Goal: Task Accomplishment & Management: Use online tool/utility

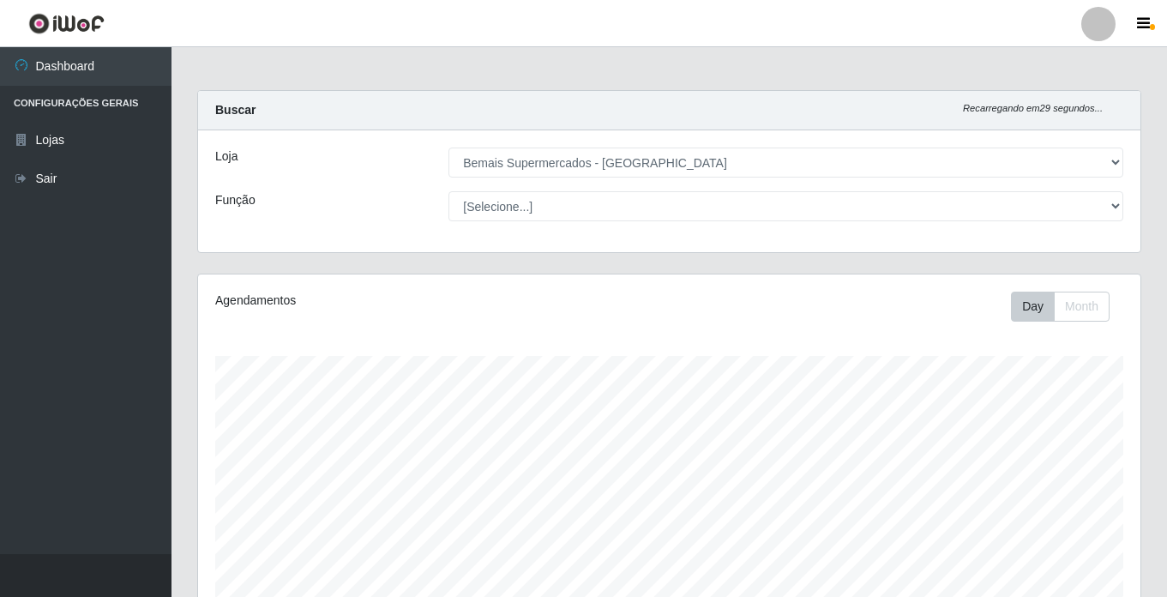
select select "250"
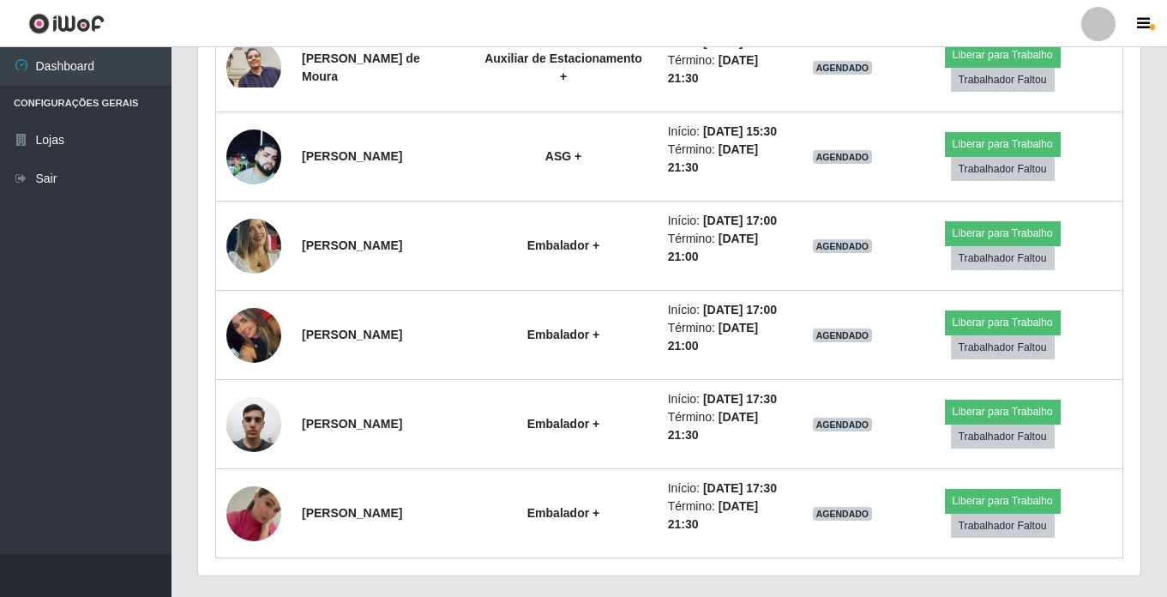
scroll to position [1502, 0]
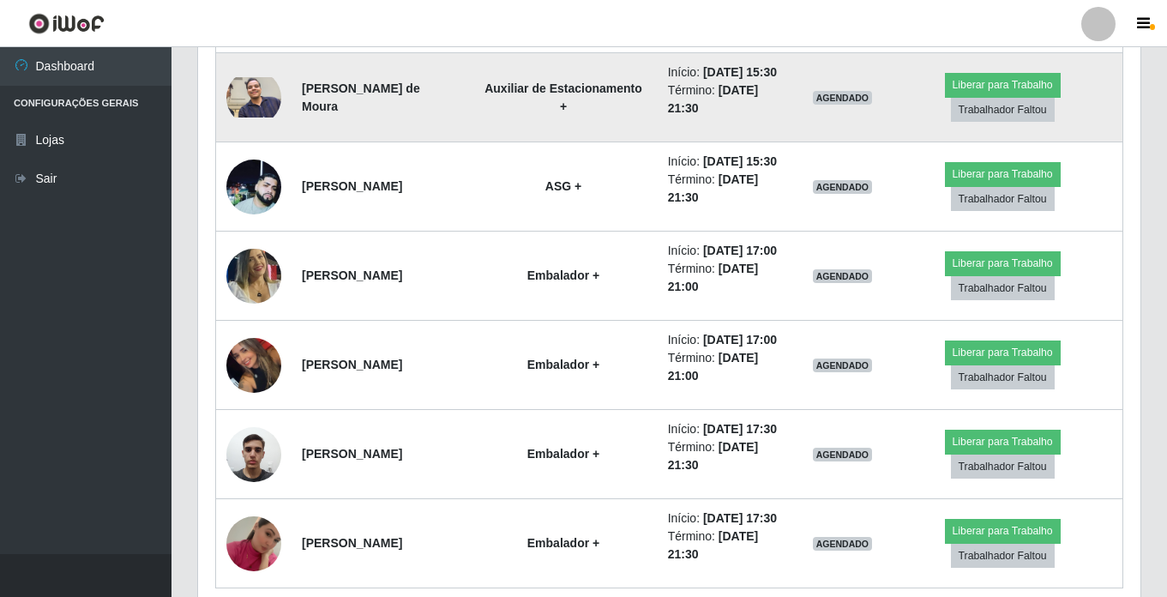
click at [250, 118] on img at bounding box center [253, 97] width 55 height 41
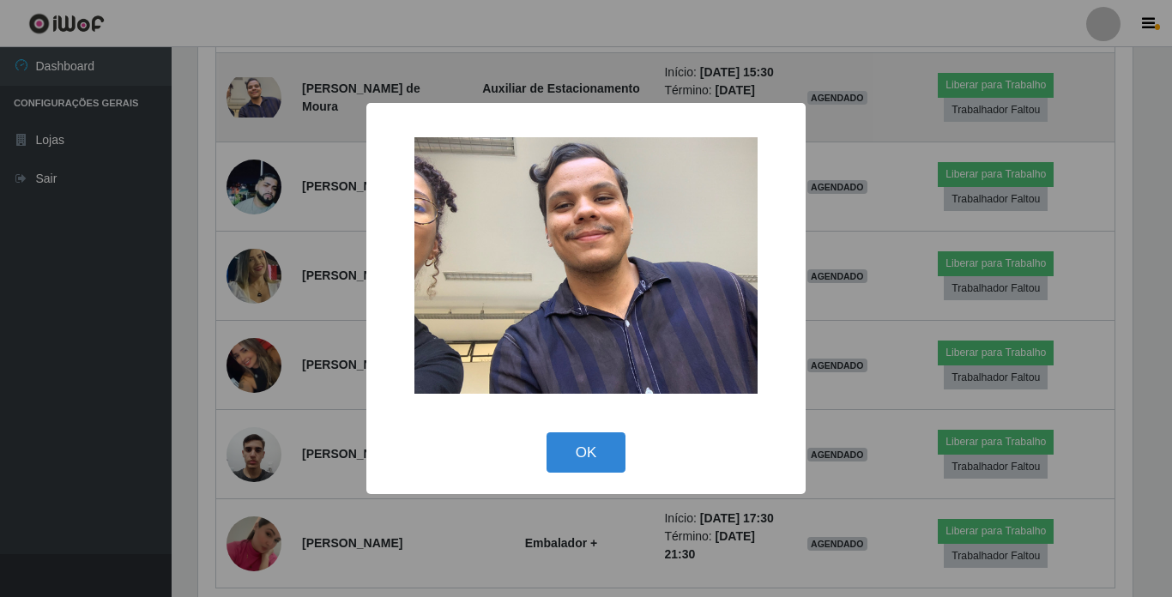
click at [250, 267] on div "× OK Cancel" at bounding box center [586, 298] width 1172 height 597
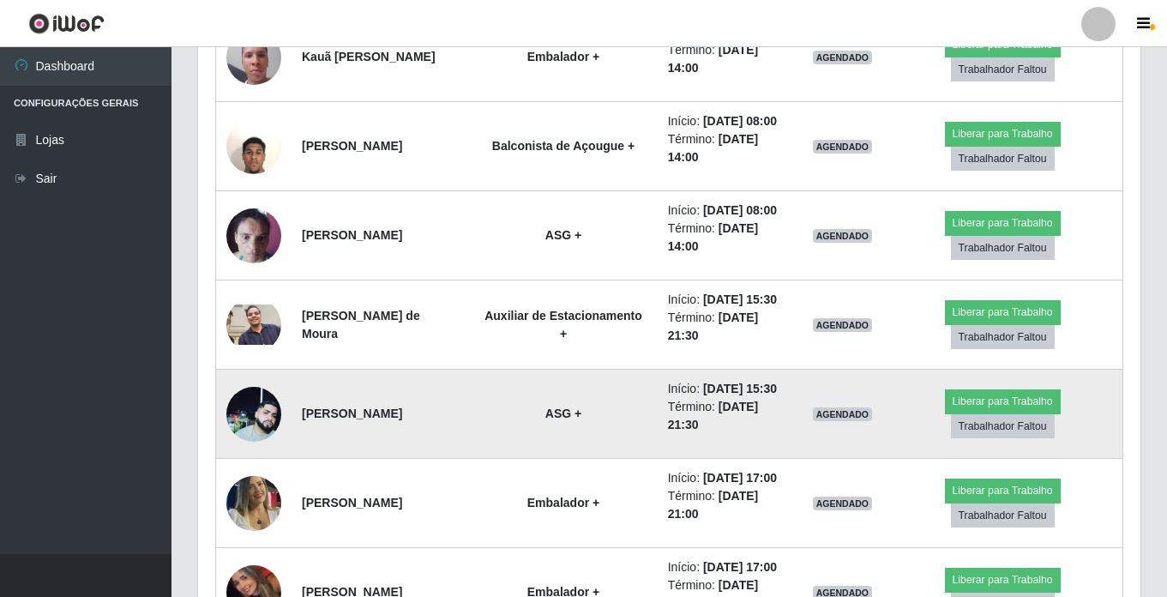
scroll to position [1244, 0]
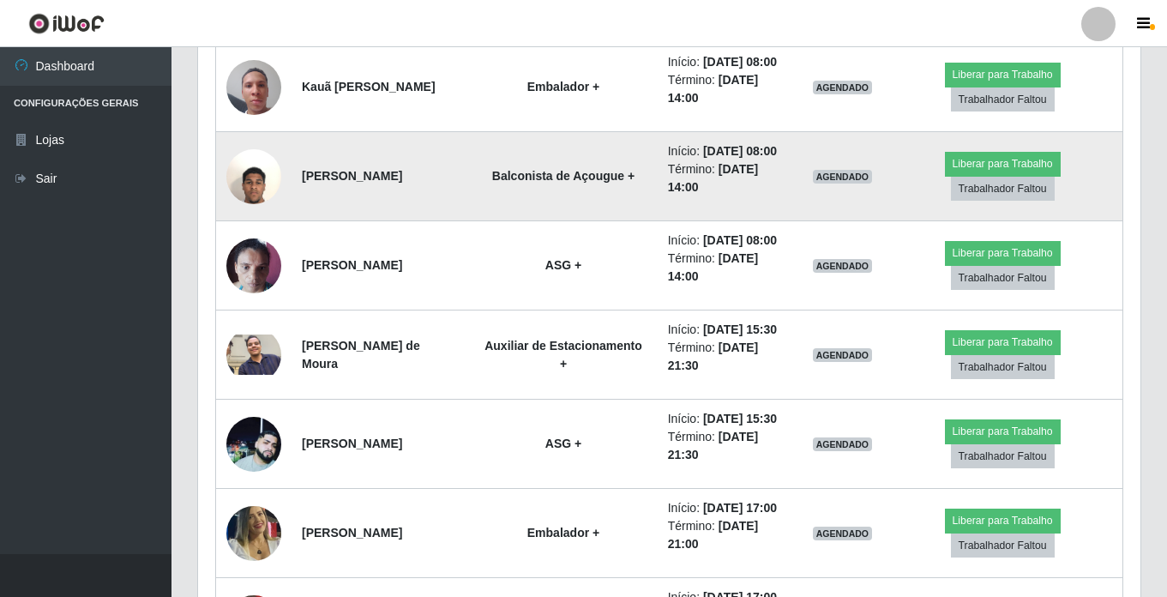
click at [256, 213] on img at bounding box center [253, 176] width 55 height 73
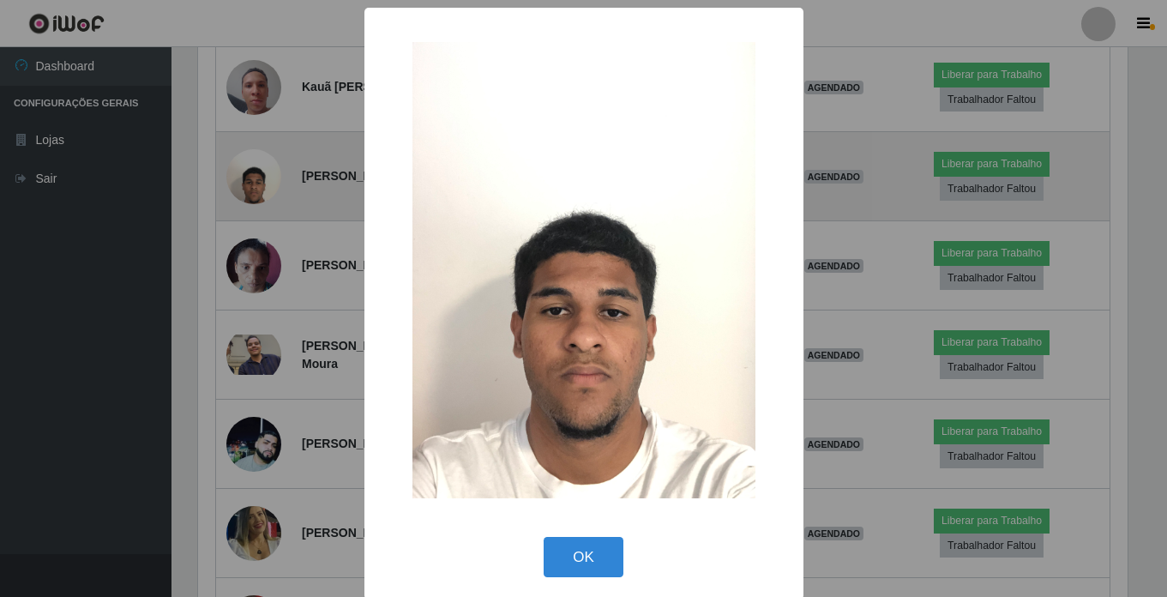
scroll to position [356, 934]
click at [256, 312] on div "× OK Cancel" at bounding box center [586, 298] width 1172 height 597
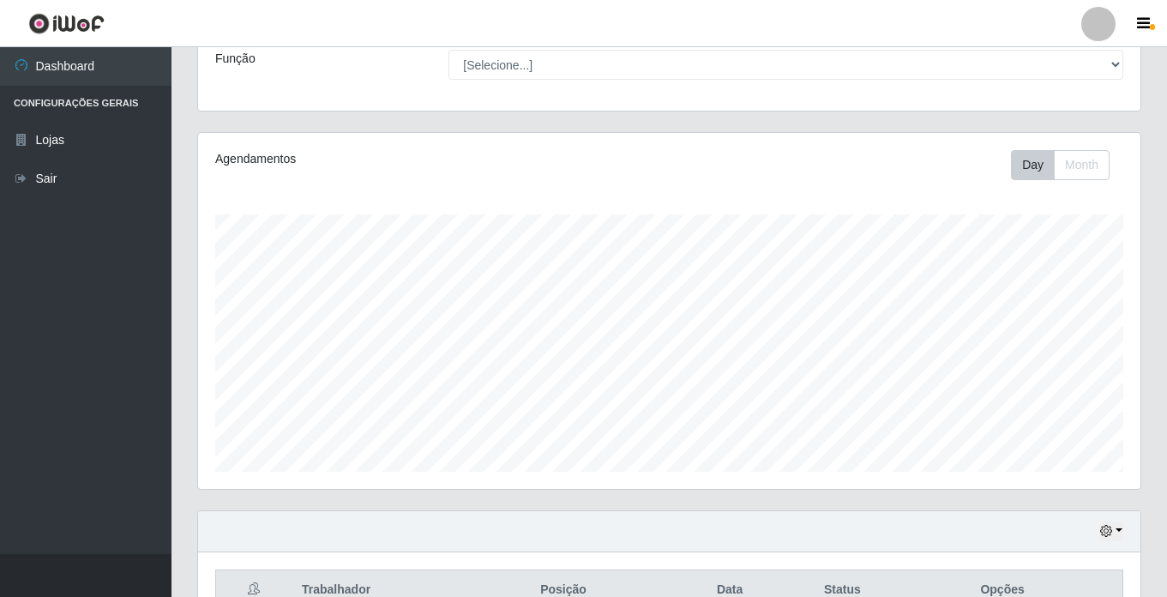
scroll to position [44, 0]
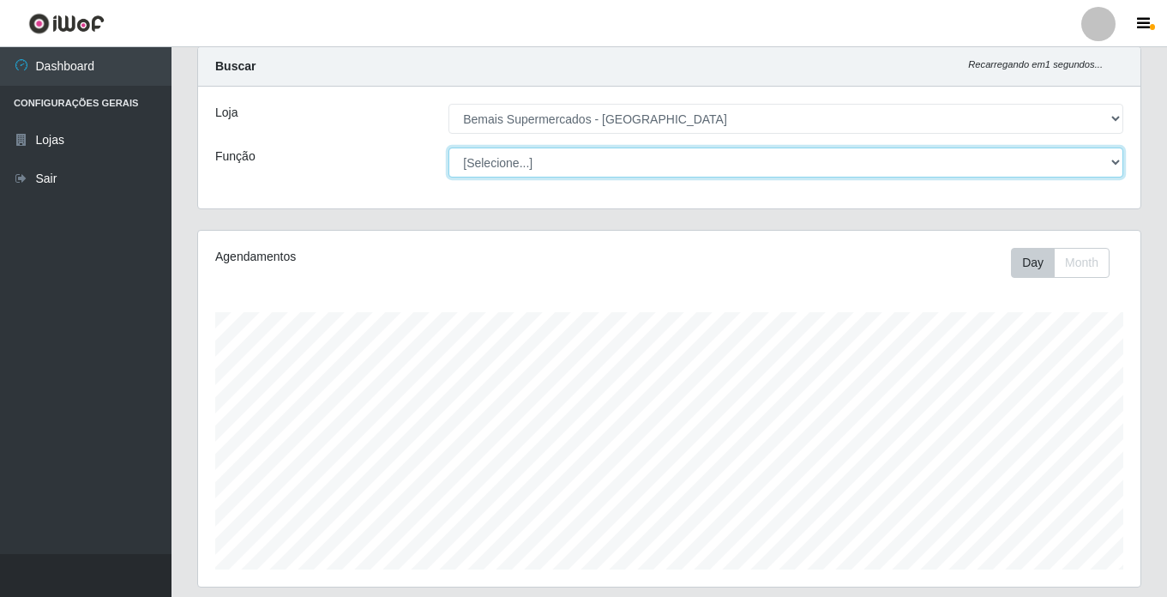
click at [520, 166] on select "[Selecione...] ASG ASG + ASG ++ Auxiliar de Estacionamento Auxiliar de Estacion…" at bounding box center [786, 163] width 675 height 30
click at [449, 148] on select "[Selecione...] ASG ASG + ASG ++ Auxiliar de Estacionamento Auxiliar de Estacion…" at bounding box center [786, 163] width 675 height 30
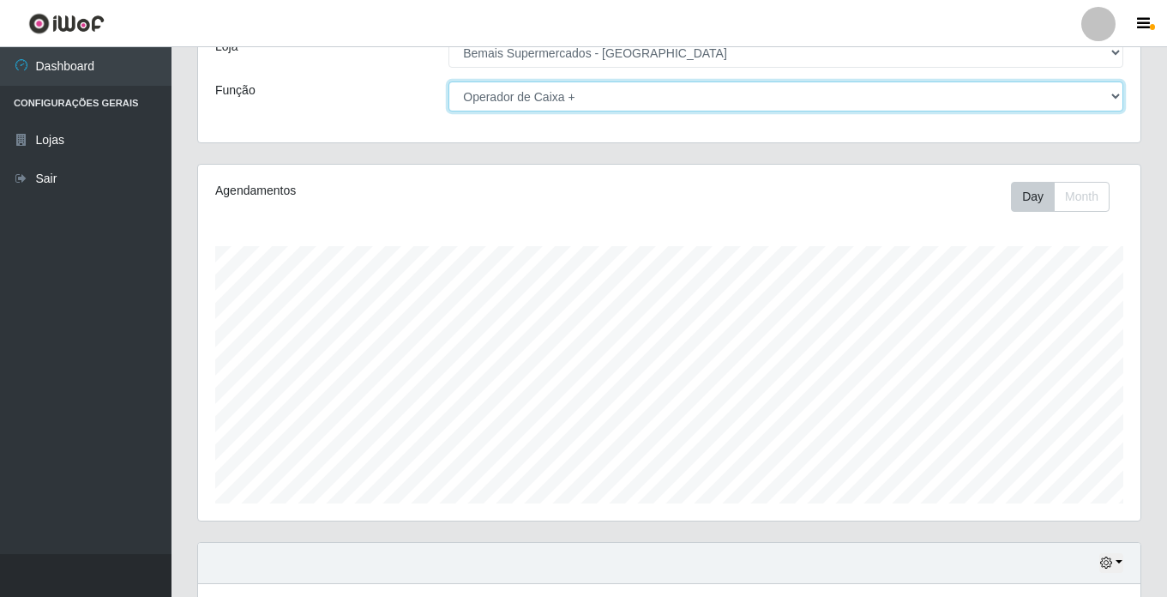
scroll to position [237, 0]
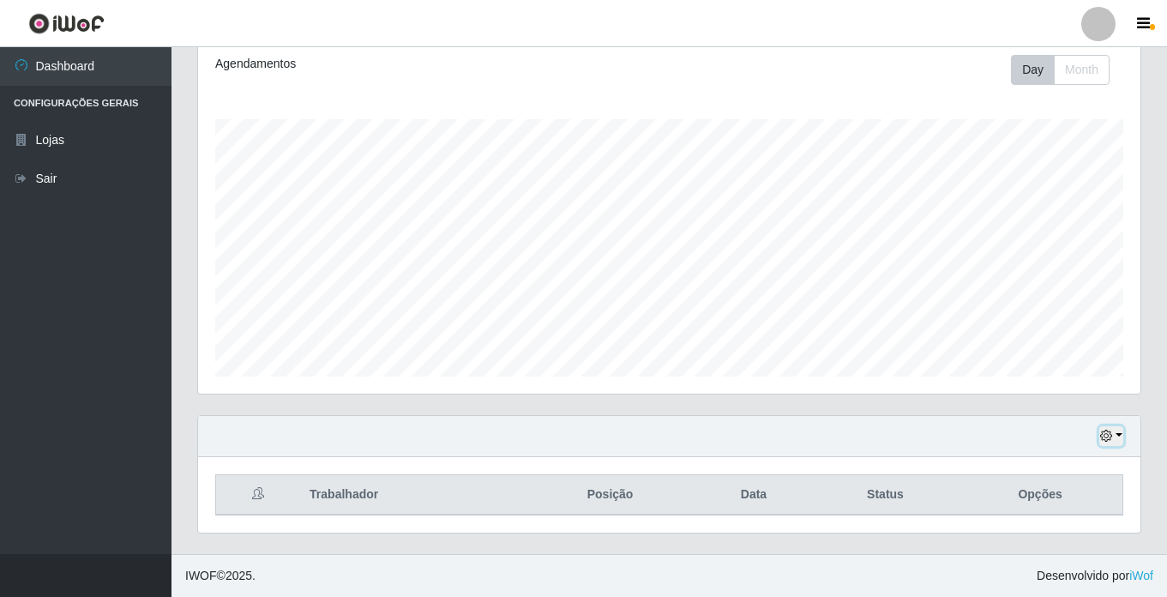
click at [1111, 438] on icon "button" at bounding box center [1106, 436] width 12 height 12
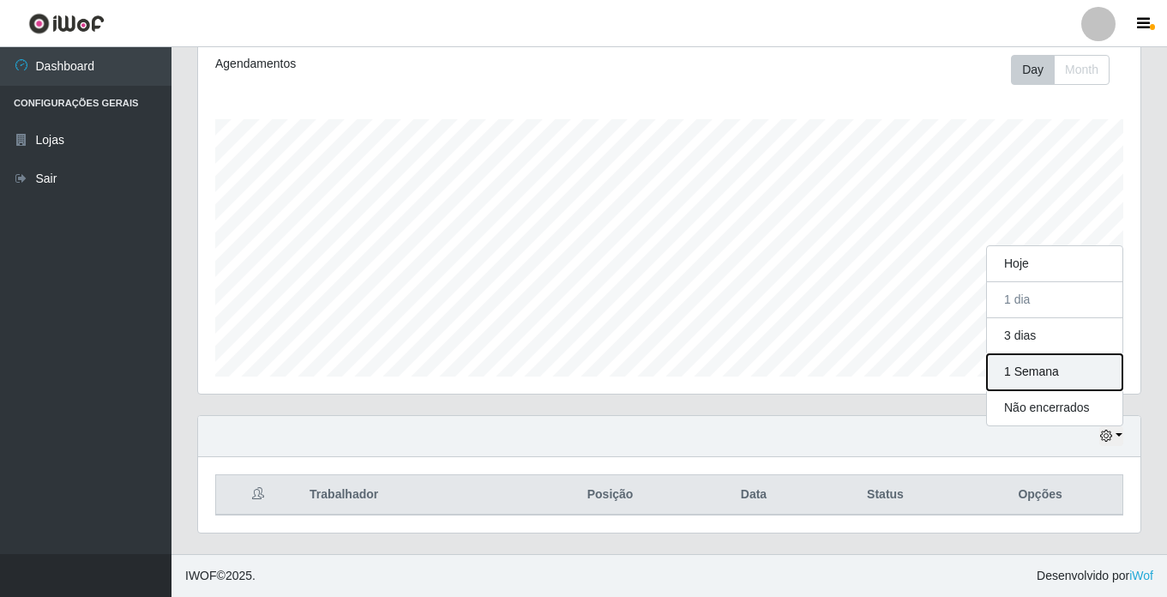
click at [1045, 372] on button "1 Semana" at bounding box center [1055, 372] width 136 height 36
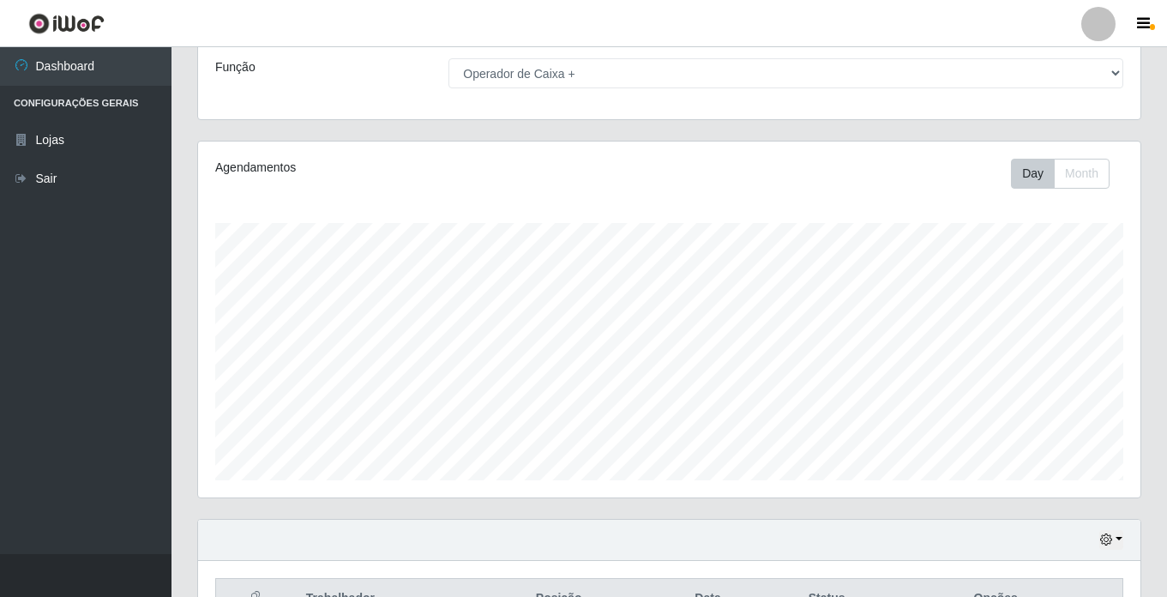
scroll to position [264, 0]
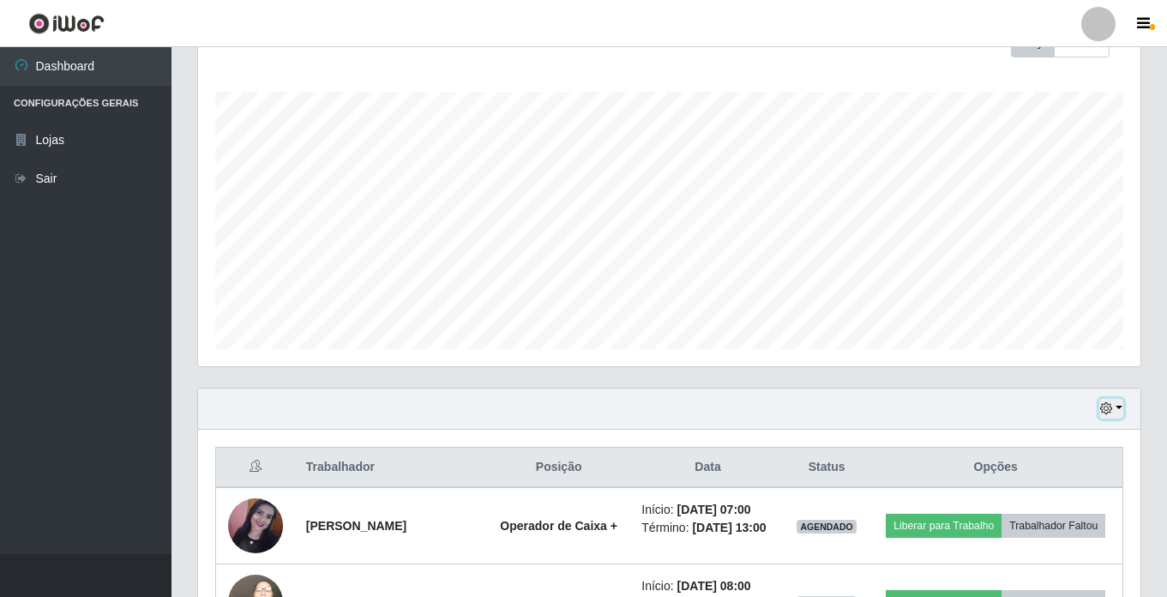
click at [1111, 411] on icon "button" at bounding box center [1106, 408] width 12 height 12
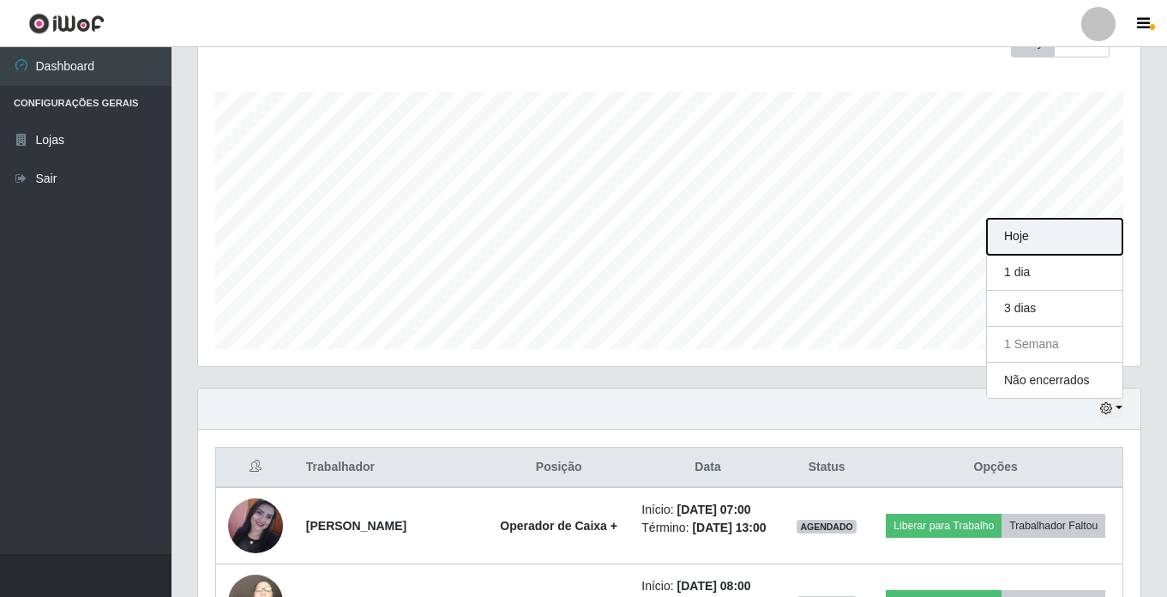
click at [1033, 236] on button "Hoje" at bounding box center [1055, 237] width 136 height 36
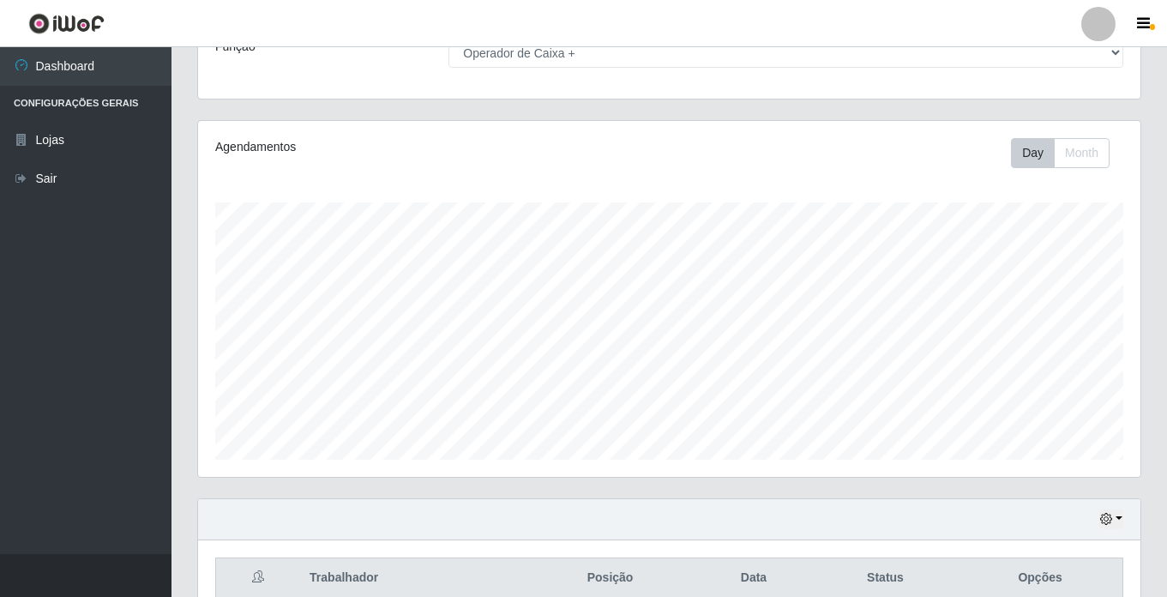
scroll to position [0, 0]
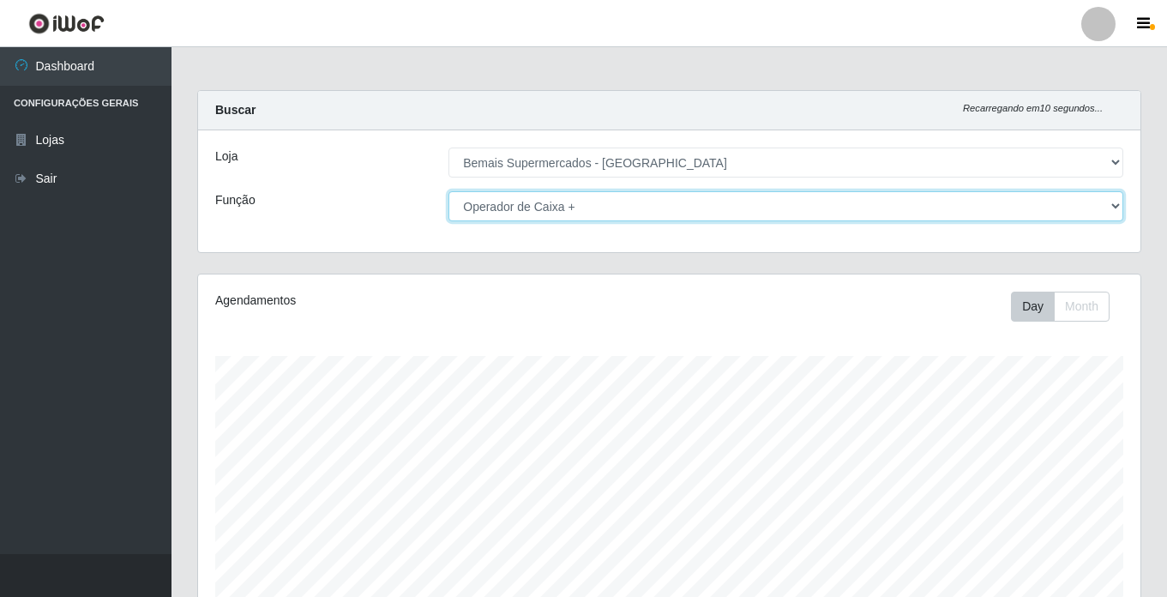
click at [539, 202] on select "[Selecione...] ASG ASG + ASG ++ Auxiliar de Estacionamento Auxiliar de Estacion…" at bounding box center [786, 206] width 675 height 30
select select "[Selecione...]"
click at [449, 191] on select "[Selecione...] ASG ASG + ASG ++ Auxiliar de Estacionamento Auxiliar de Estacion…" at bounding box center [786, 206] width 675 height 30
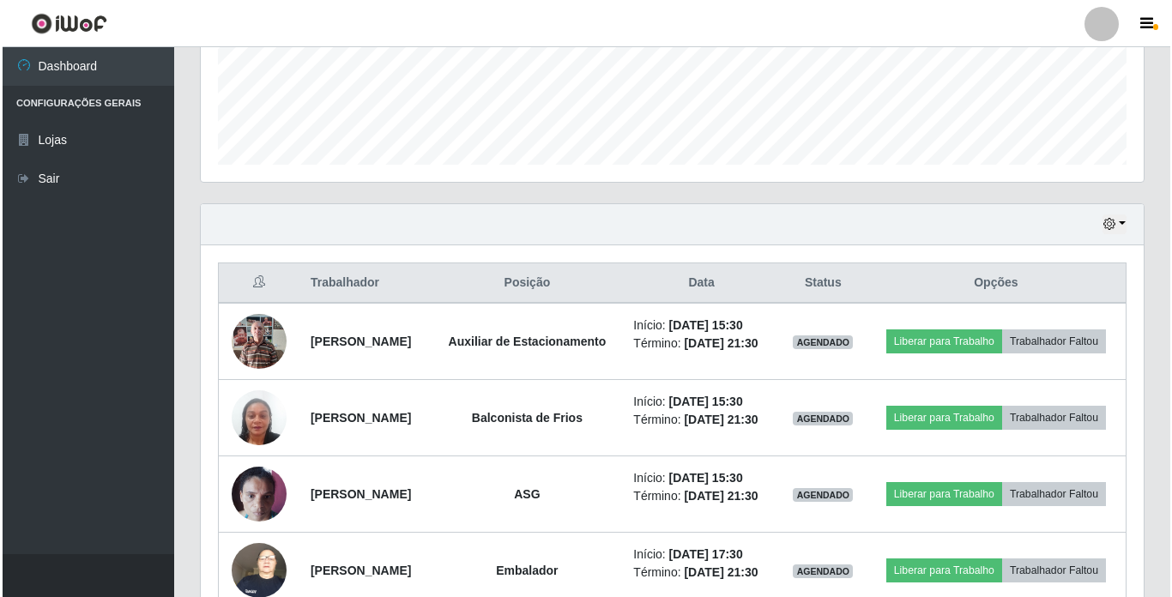
scroll to position [515, 0]
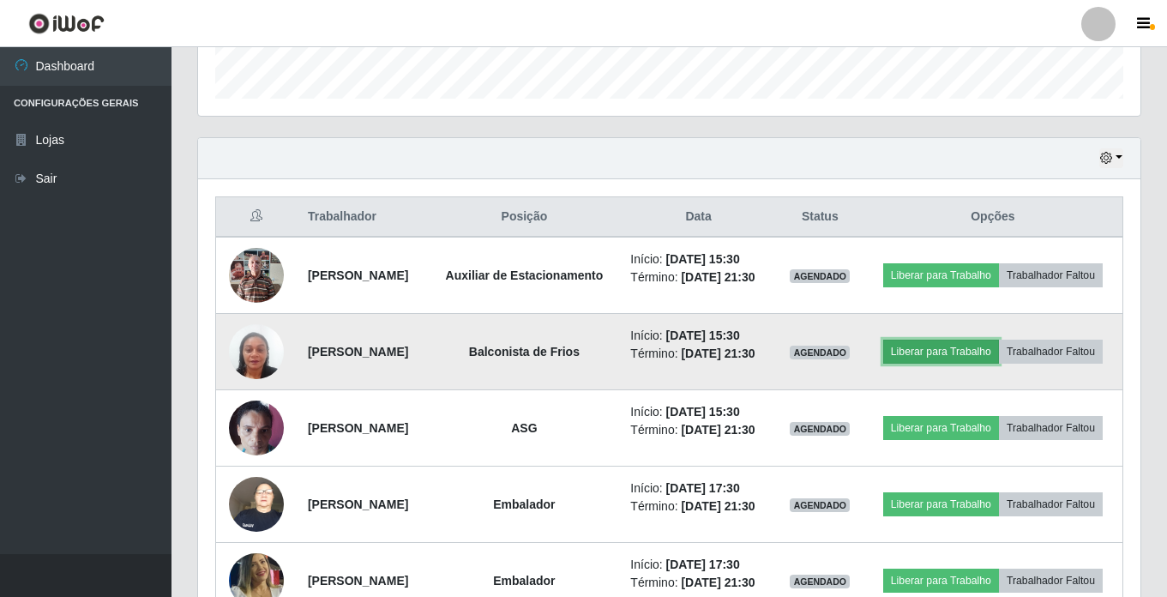
click at [999, 353] on button "Liberar para Trabalho" at bounding box center [941, 352] width 116 height 24
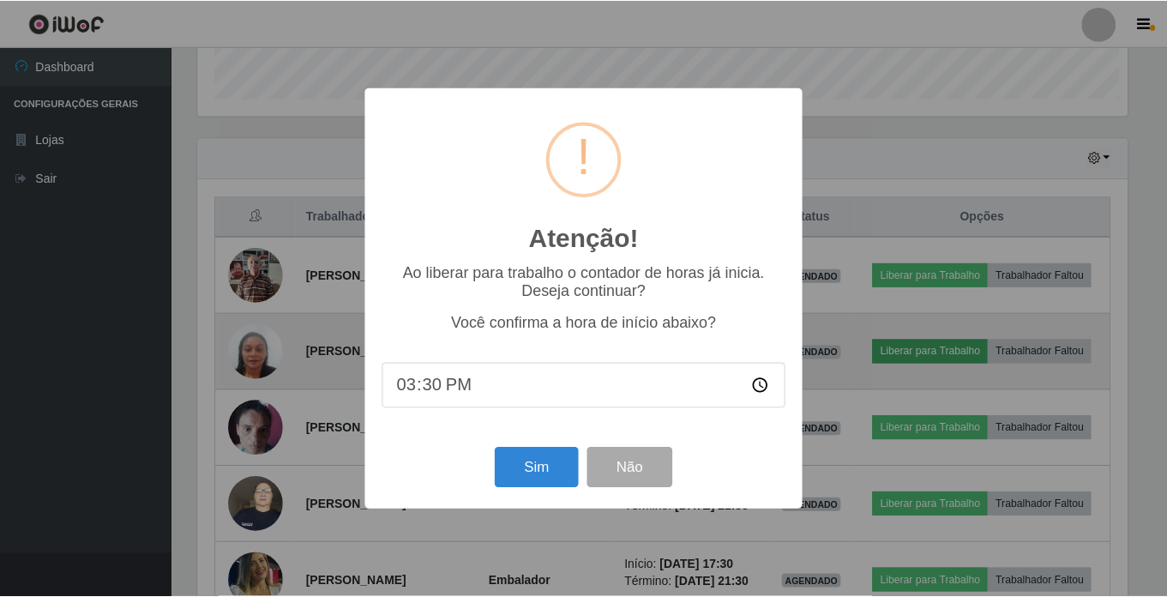
scroll to position [356, 934]
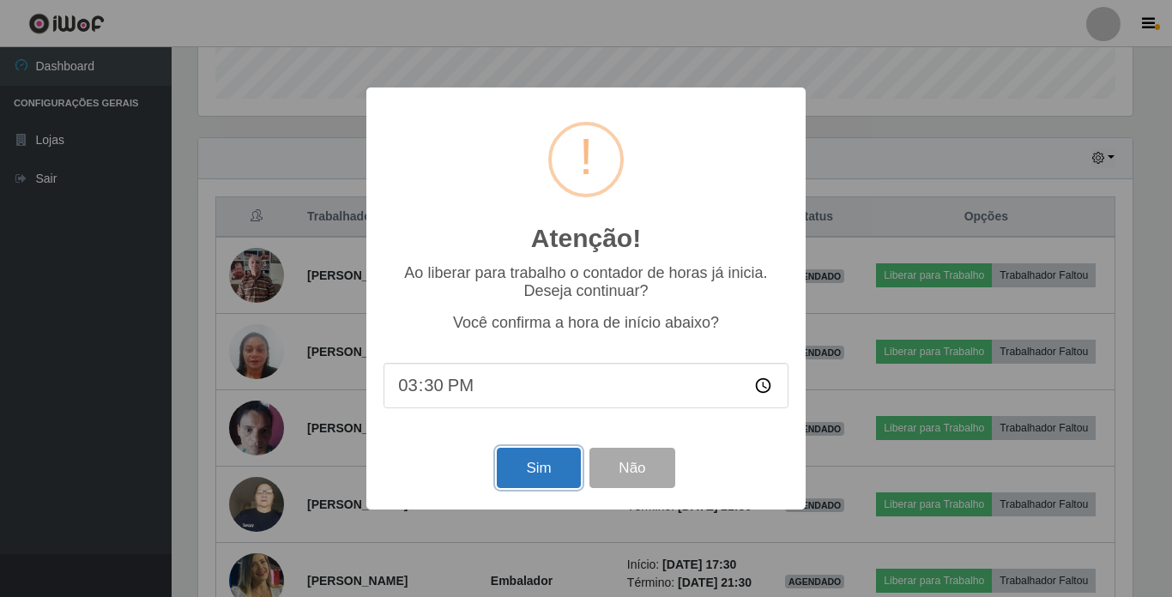
click at [555, 466] on button "Sim" at bounding box center [538, 468] width 83 height 40
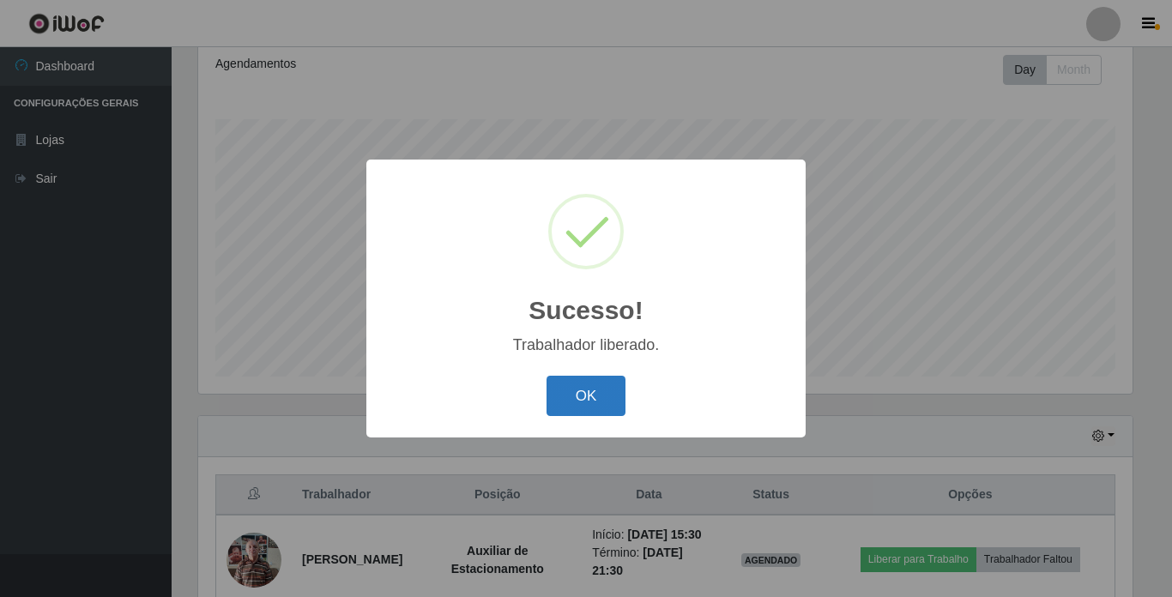
click at [583, 386] on button "OK" at bounding box center [586, 396] width 80 height 40
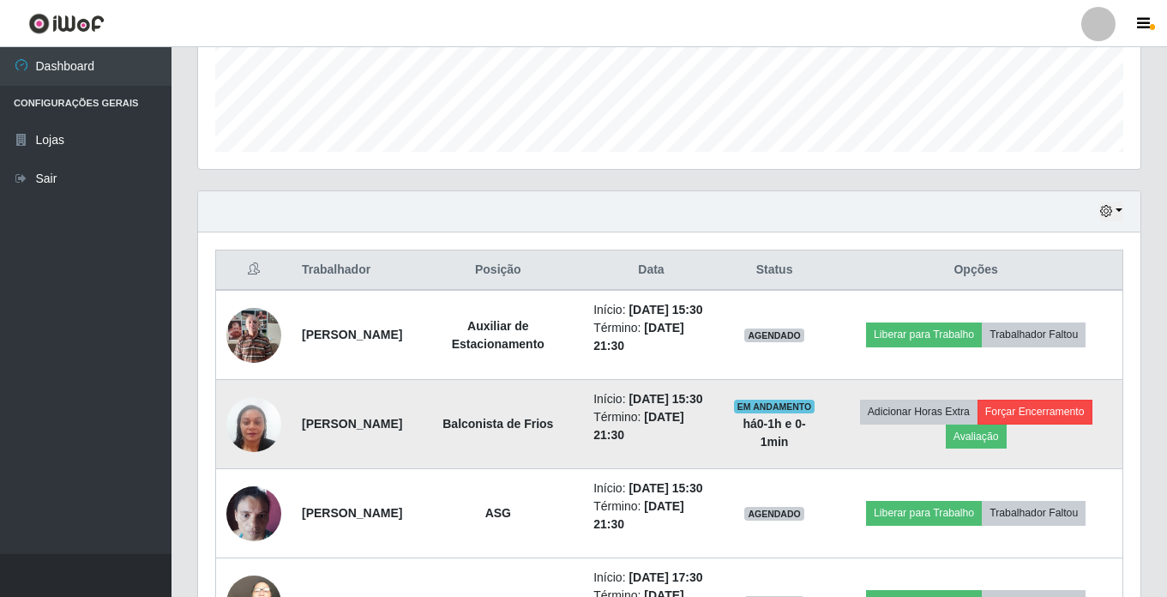
scroll to position [494, 0]
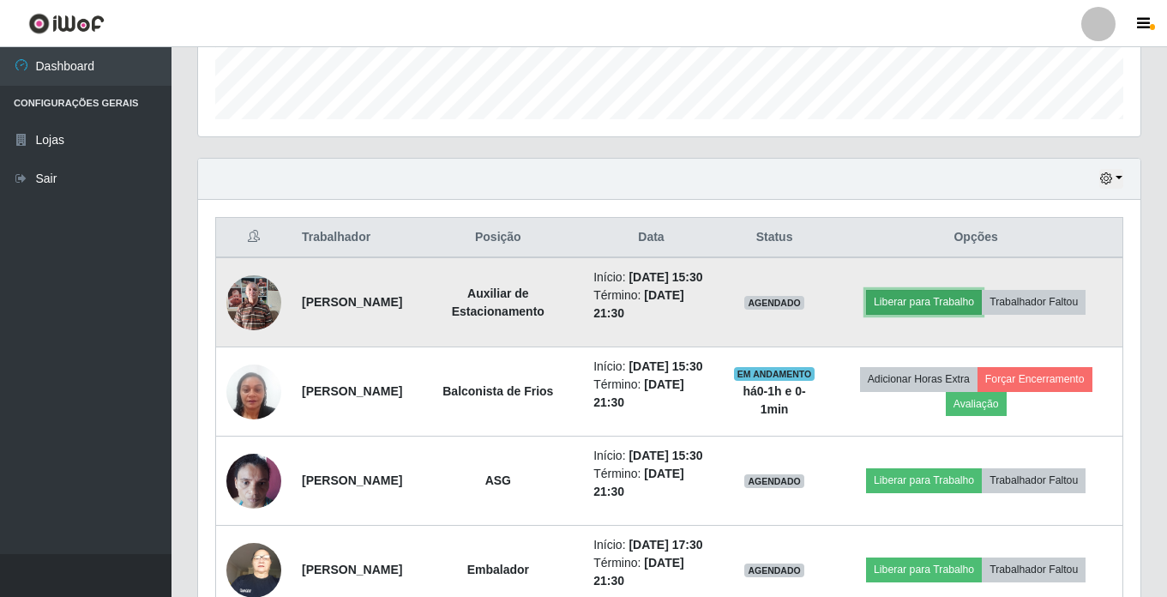
click at [943, 306] on button "Liberar para Trabalho" at bounding box center [924, 302] width 116 height 24
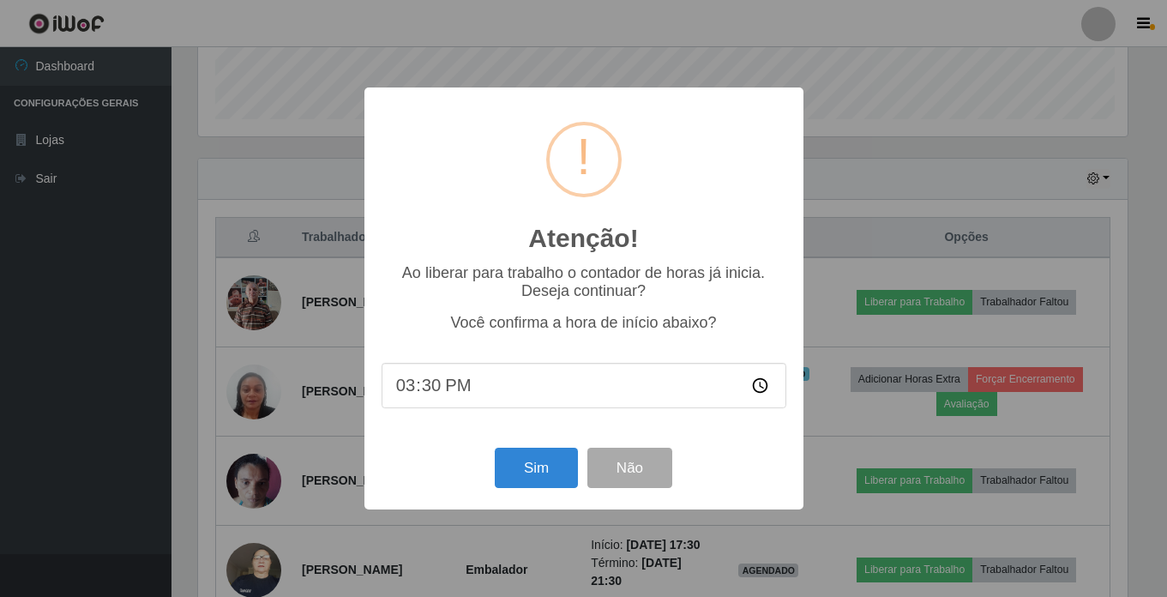
scroll to position [356, 934]
click at [527, 467] on button "Sim" at bounding box center [538, 468] width 83 height 40
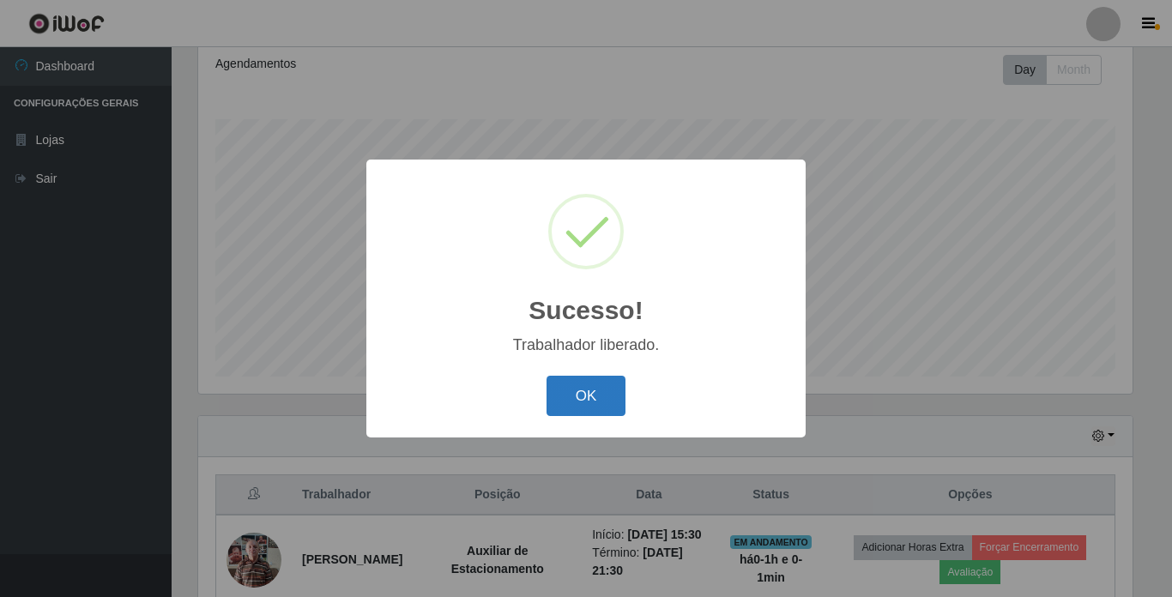
click at [599, 407] on button "OK" at bounding box center [586, 396] width 80 height 40
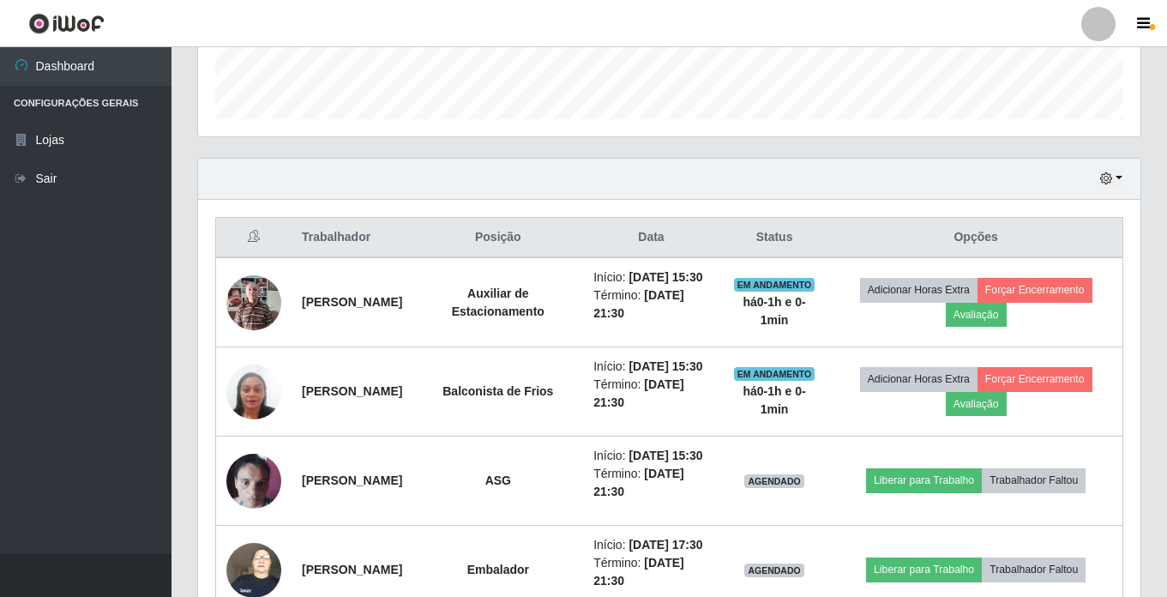
scroll to position [580, 0]
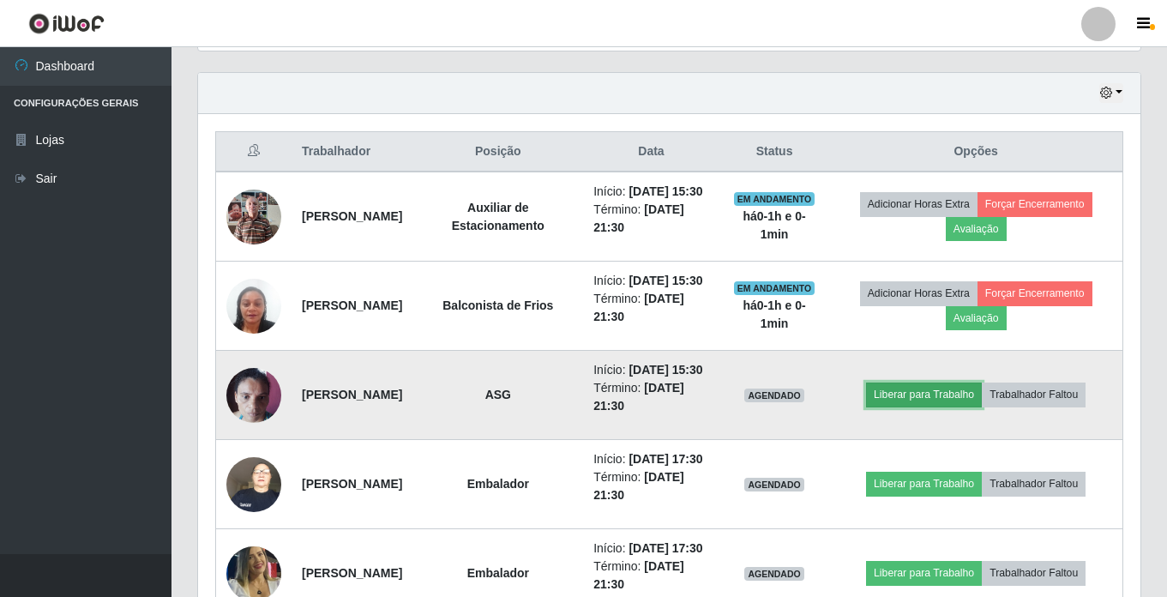
click at [942, 407] on button "Liberar para Trabalho" at bounding box center [924, 395] width 116 height 24
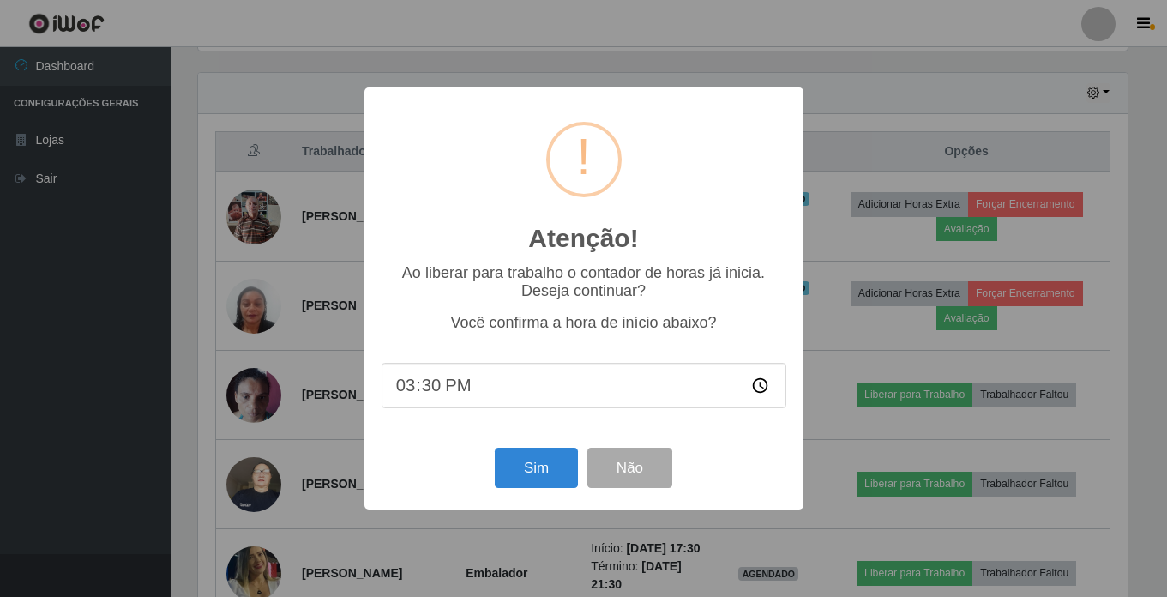
scroll to position [356, 934]
click at [551, 467] on button "Sim" at bounding box center [538, 468] width 83 height 40
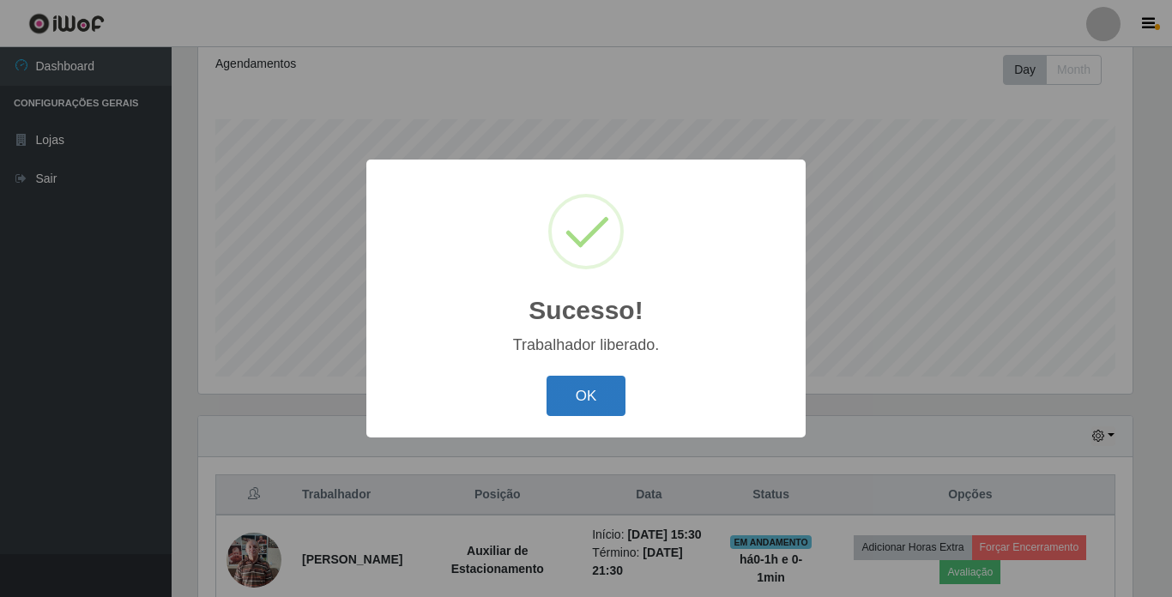
click at [591, 401] on button "OK" at bounding box center [586, 396] width 80 height 40
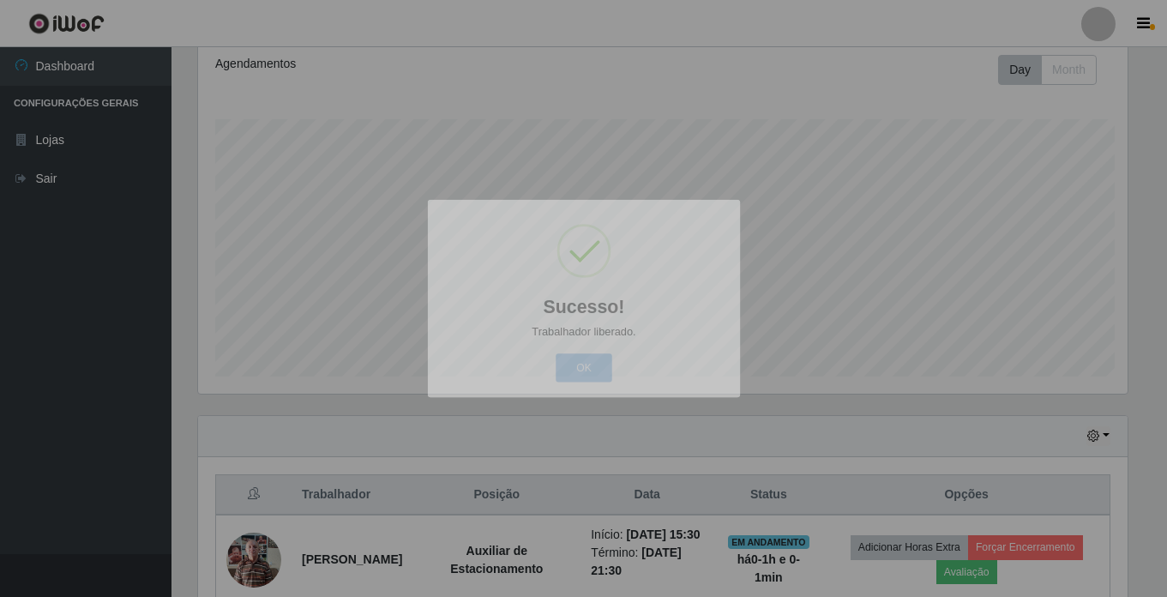
scroll to position [356, 943]
